Goal: Check status: Check status

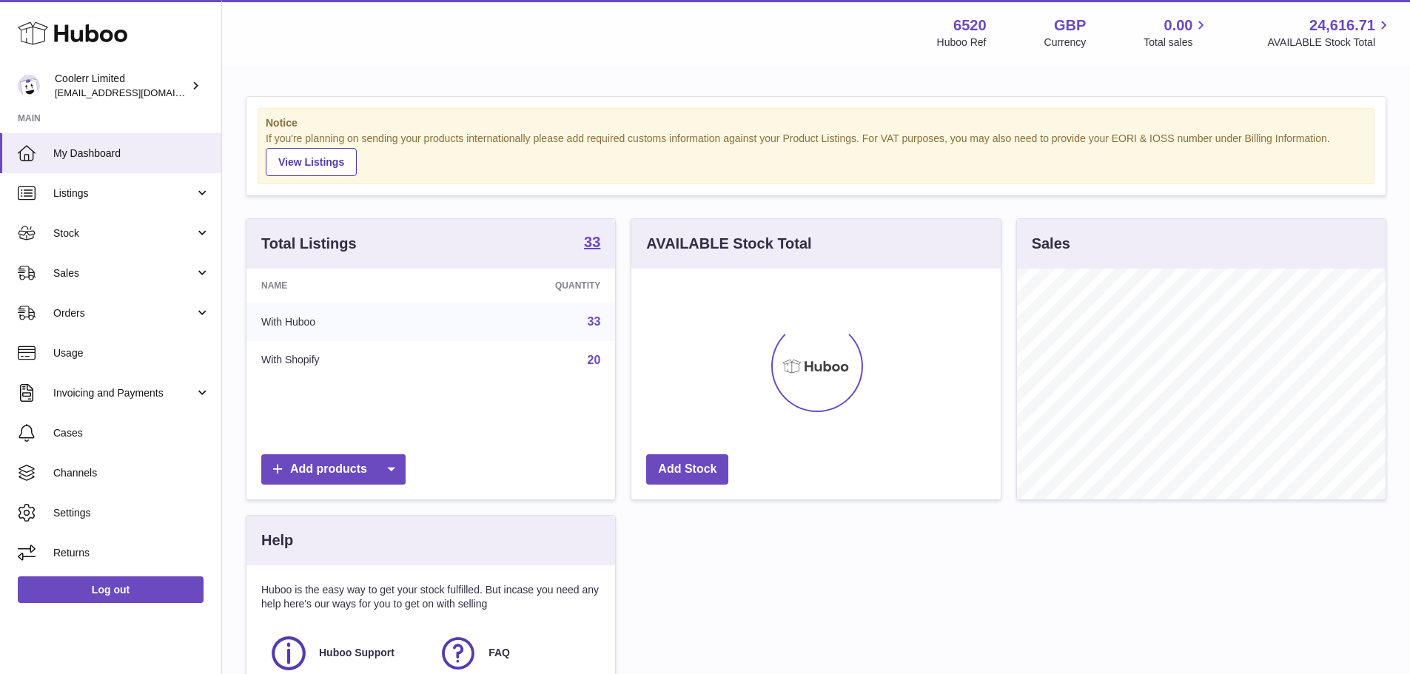
scroll to position [231, 369]
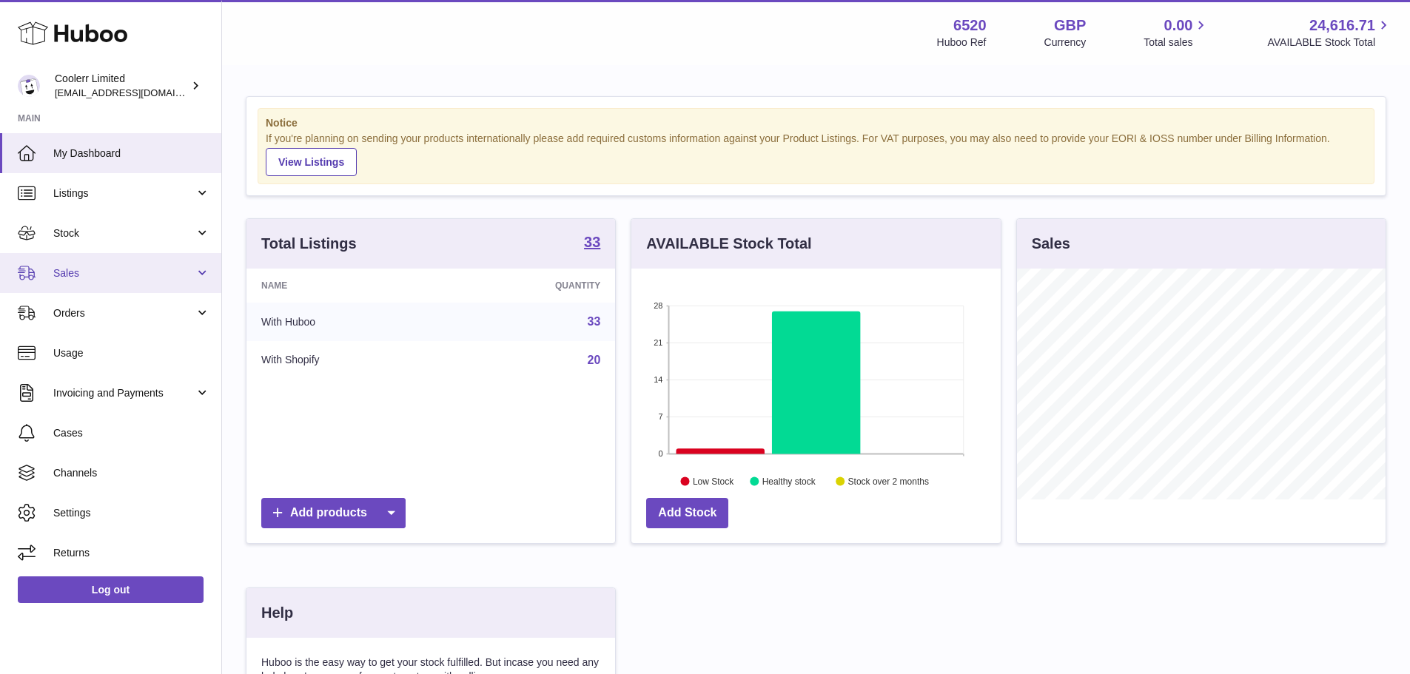
click at [91, 263] on link "Sales" at bounding box center [110, 273] width 221 height 40
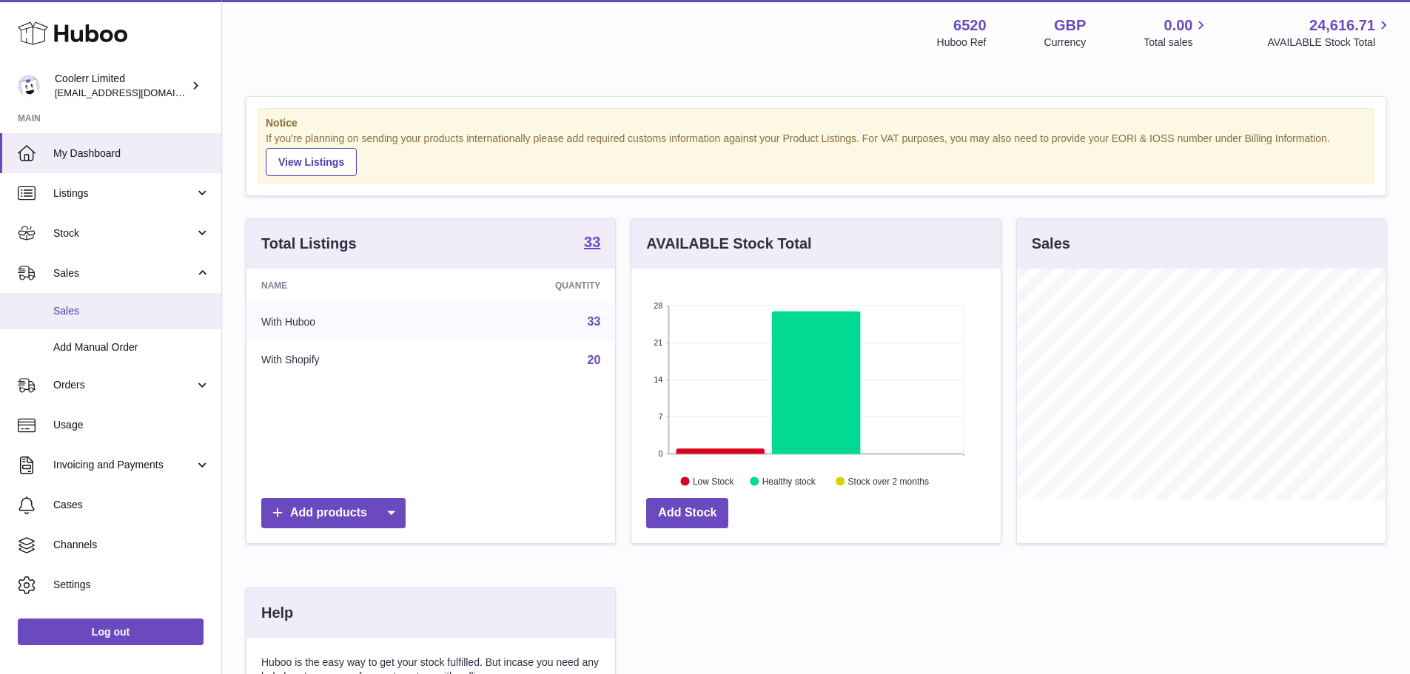
click at [91, 323] on link "Sales" at bounding box center [110, 311] width 221 height 36
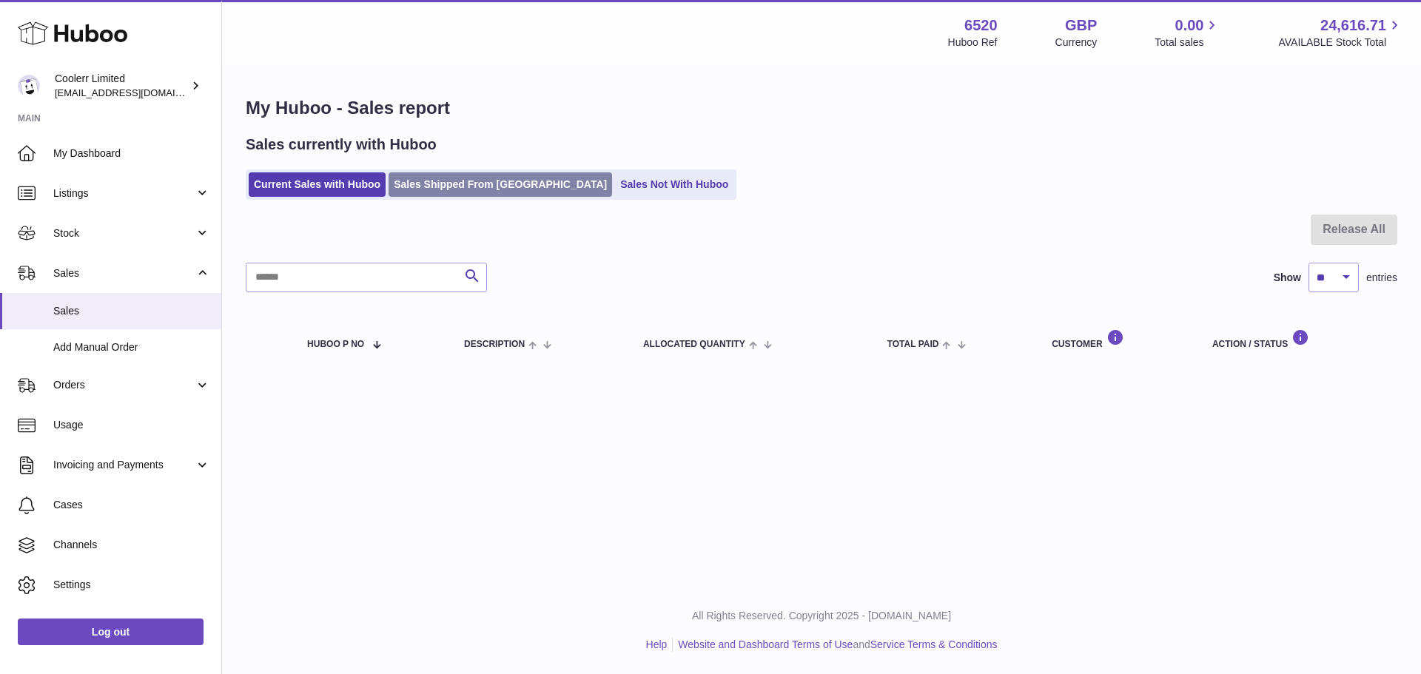
click at [495, 188] on link "Sales Shipped From [GEOGRAPHIC_DATA]" at bounding box center [501, 184] width 224 height 24
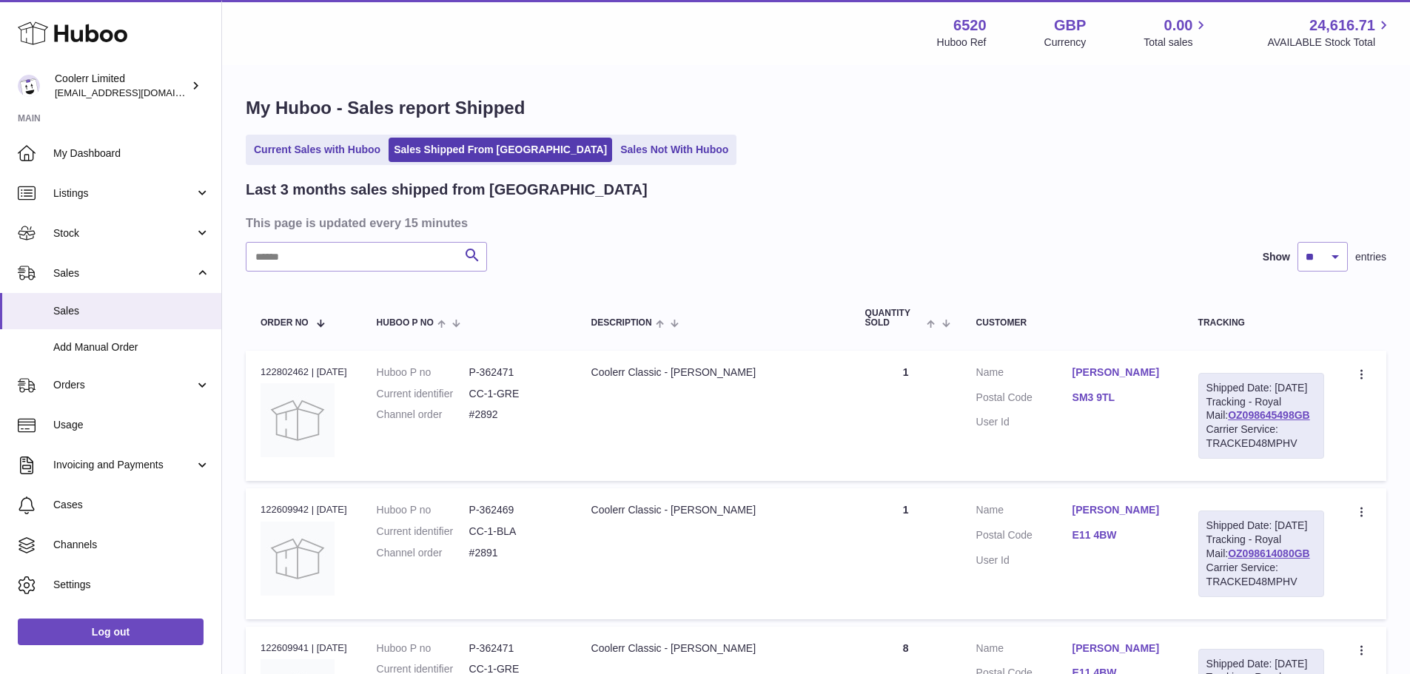
click at [498, 369] on dd "P-362471" at bounding box center [515, 373] width 93 height 14
copy dd "362471"
click at [300, 406] on img at bounding box center [298, 420] width 74 height 74
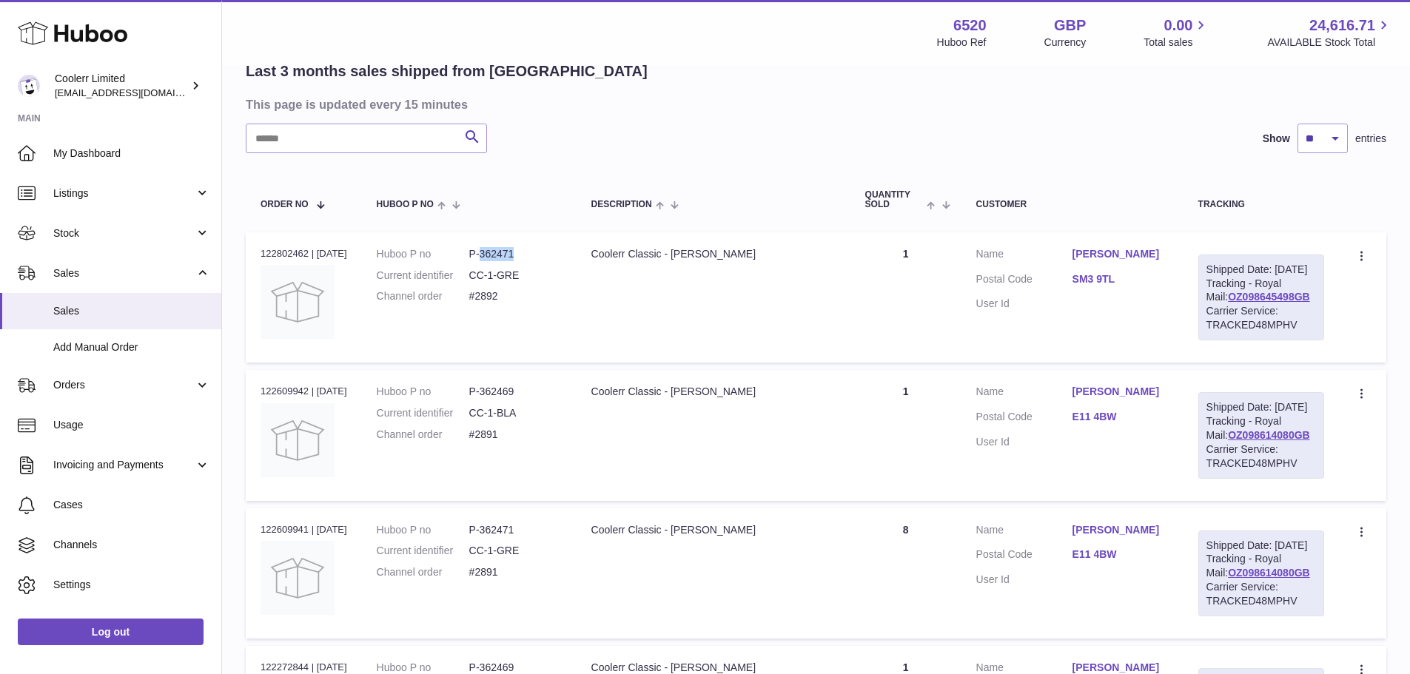
scroll to position [148, 0]
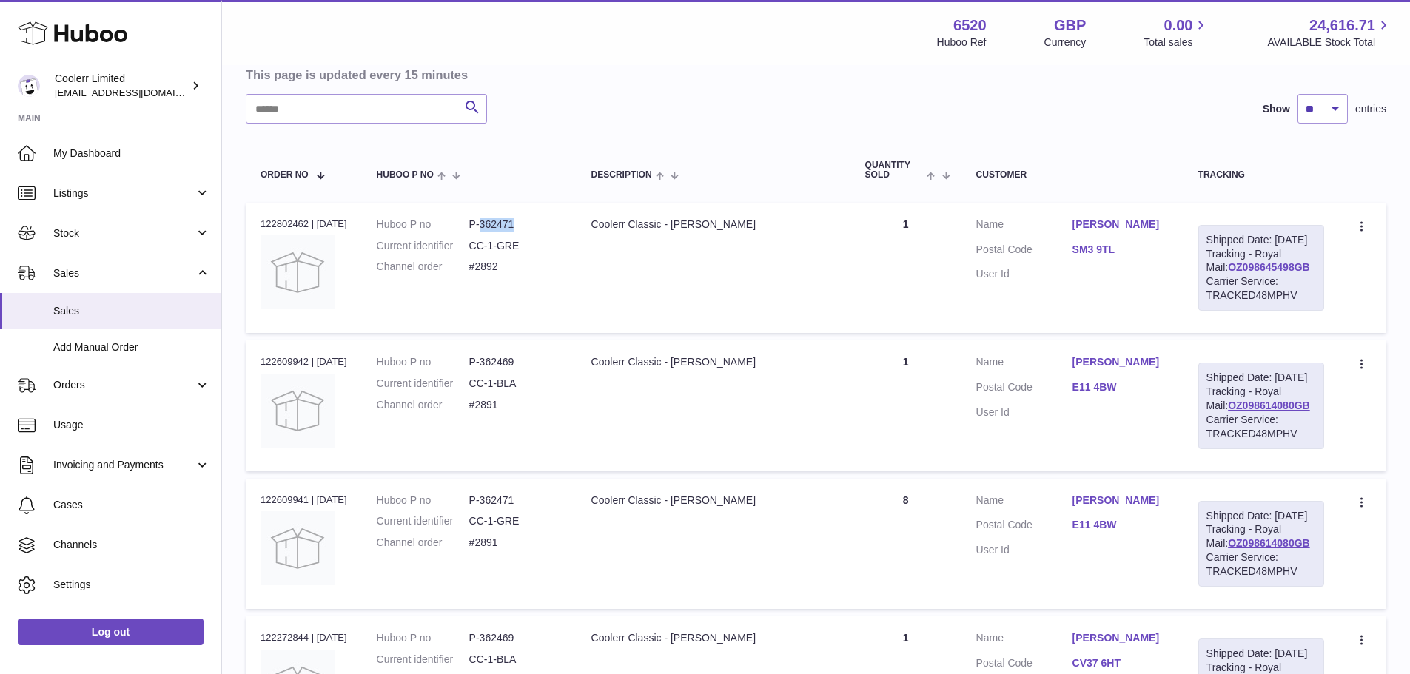
drag, startPoint x: 602, startPoint y: 388, endPoint x: 760, endPoint y: 404, distance: 158.5
click at [760, 404] on td "Description Coolerr Classic - Matt Black" at bounding box center [714, 405] width 274 height 130
click at [671, 325] on td "Description Coolerr Classic - Matt Grey" at bounding box center [714, 268] width 274 height 130
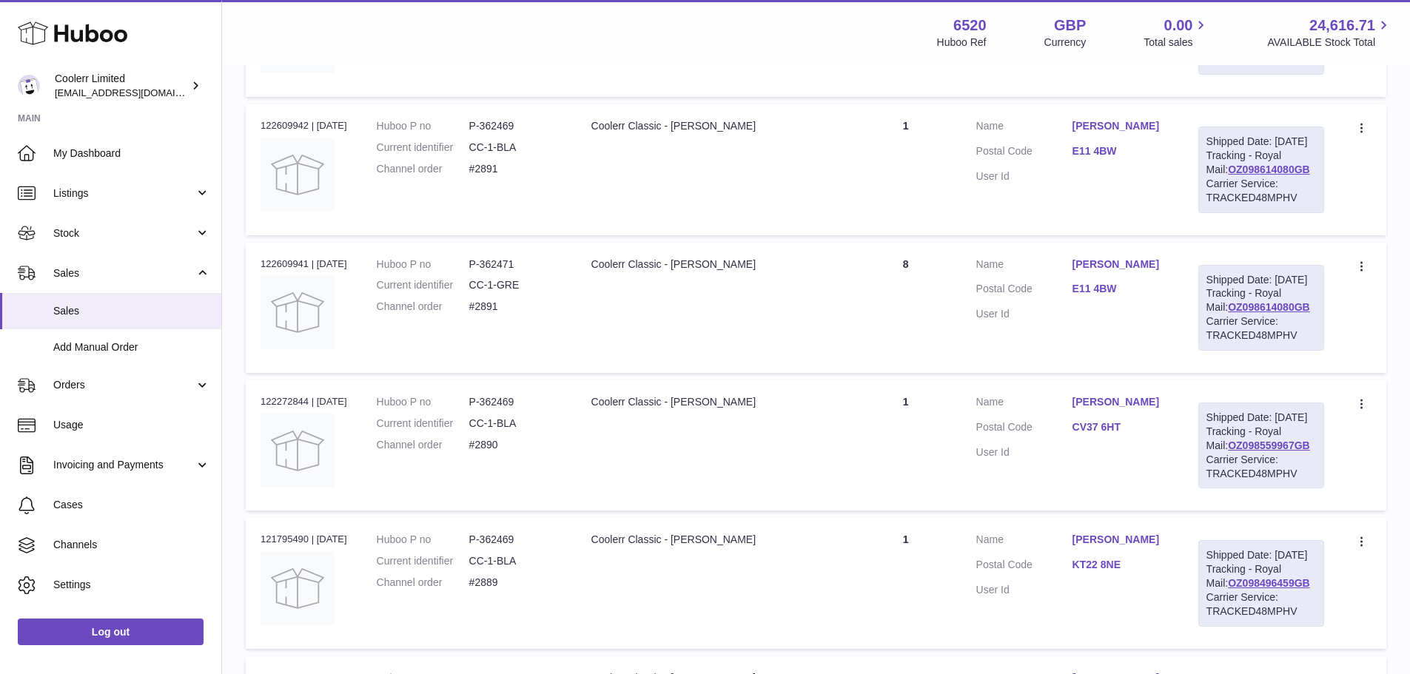
scroll to position [444, 0]
